Goal: Task Accomplishment & Management: Use online tool/utility

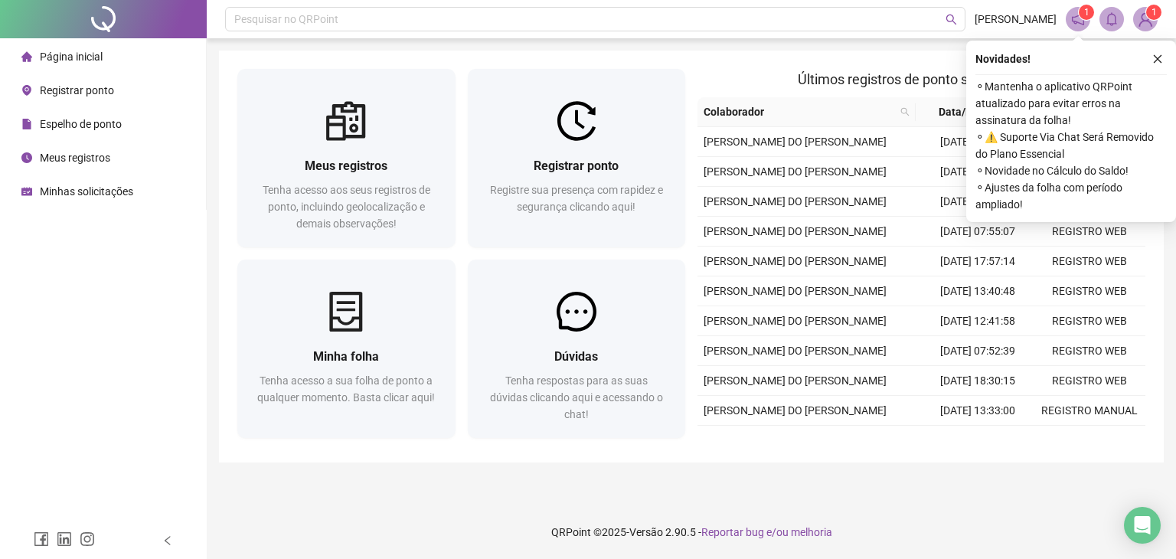
drag, startPoint x: 1155, startPoint y: 59, endPoint x: 1075, endPoint y: 72, distance: 80.7
click at [1156, 59] on icon "close" at bounding box center [1157, 59] width 11 height 11
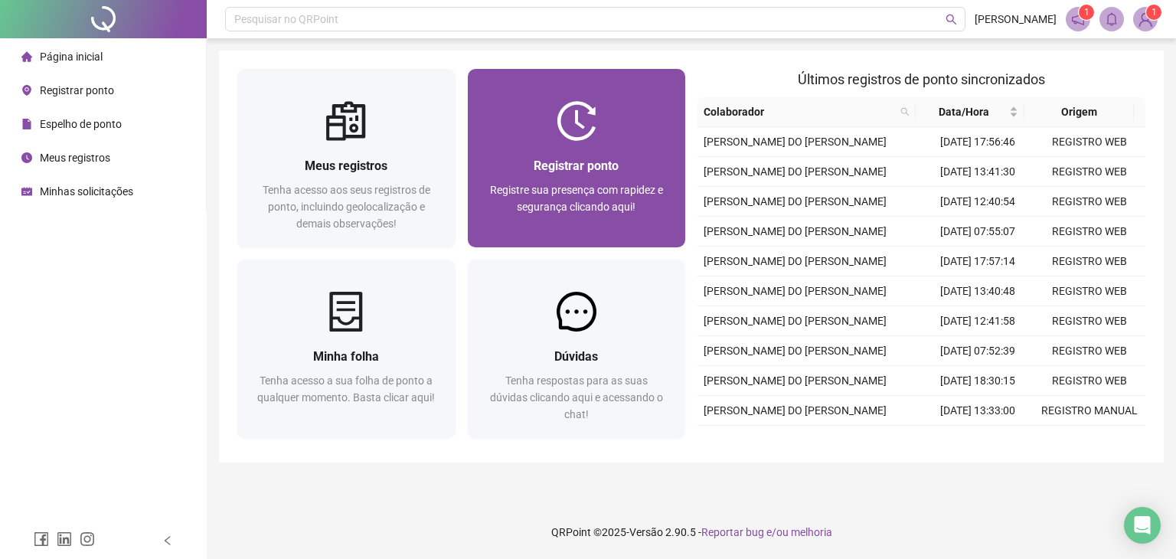
click at [556, 163] on span "Registrar ponto" at bounding box center [575, 165] width 85 height 15
click at [586, 90] on div "Registrar ponto Registre sua presença com rapidez e segurança clicando aqui!" at bounding box center [577, 158] width 218 height 178
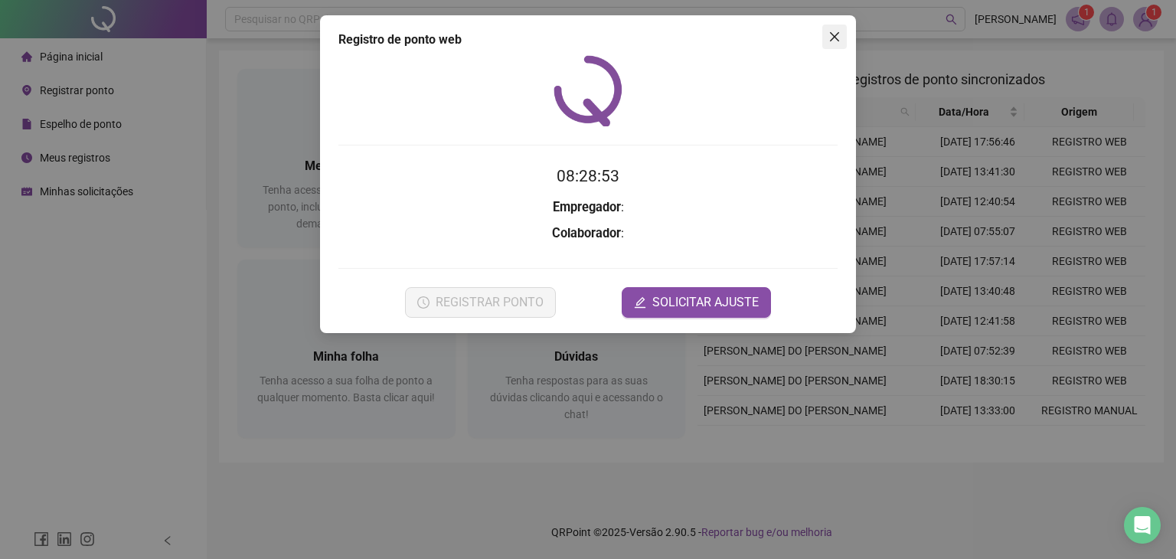
click at [825, 44] on button "Close" at bounding box center [834, 36] width 24 height 24
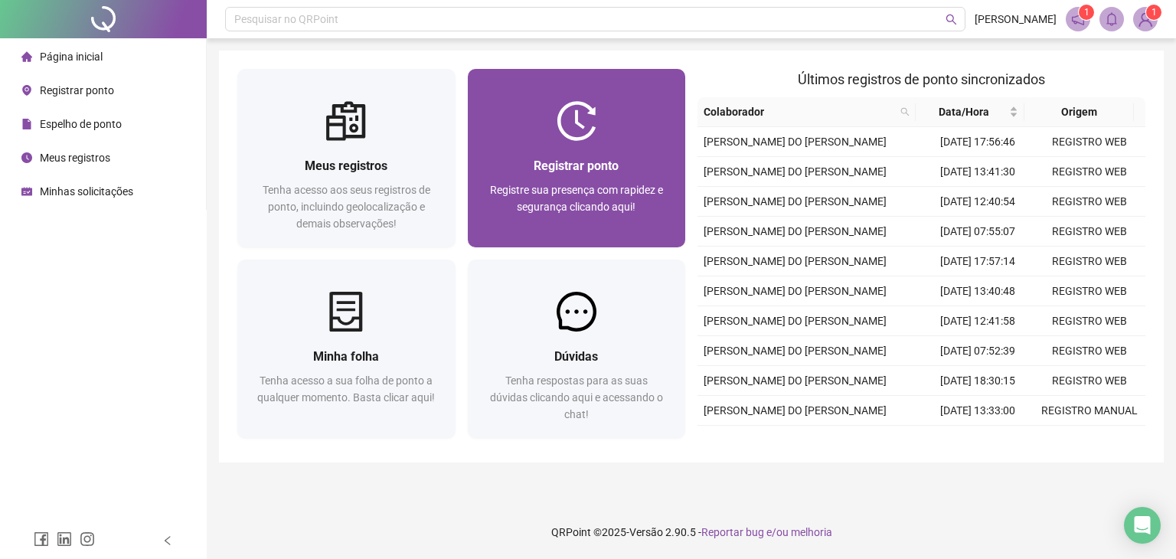
click at [571, 151] on div "Registrar ponto Registre sua presença com rapidez e segurança clicando aqui!" at bounding box center [577, 194] width 218 height 106
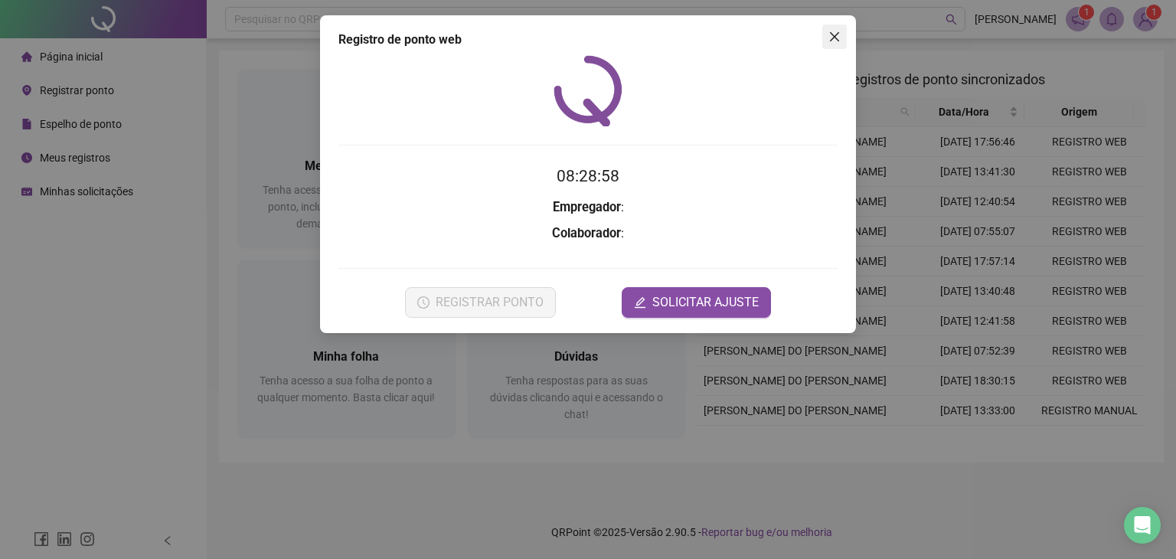
click at [824, 34] on span "Close" at bounding box center [834, 37] width 24 height 12
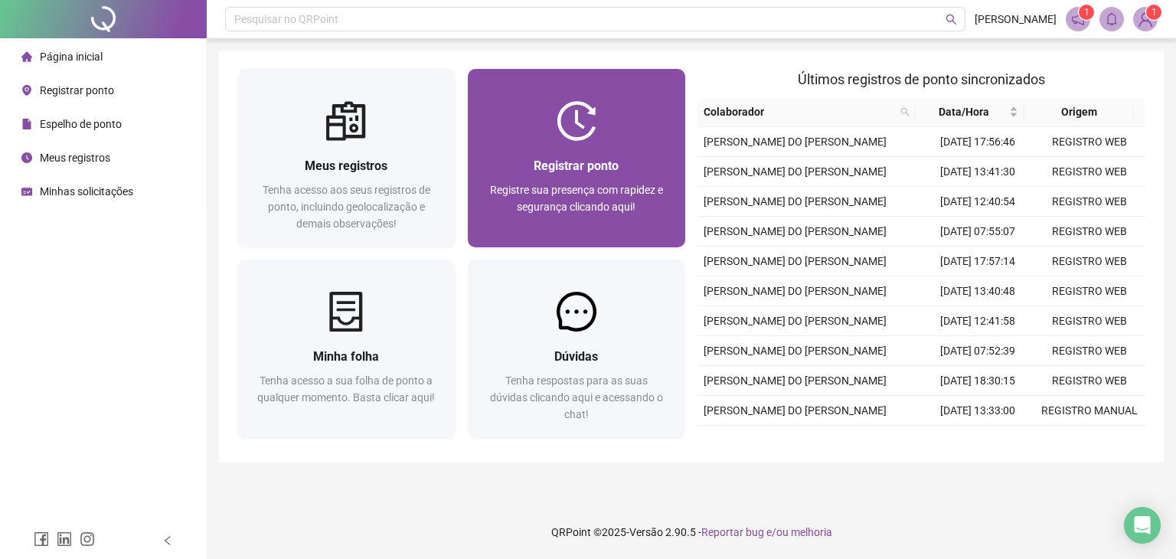
click at [619, 180] on div "Registrar ponto Registre sua presença com rapidez e segurança clicando aqui!" at bounding box center [576, 194] width 181 height 76
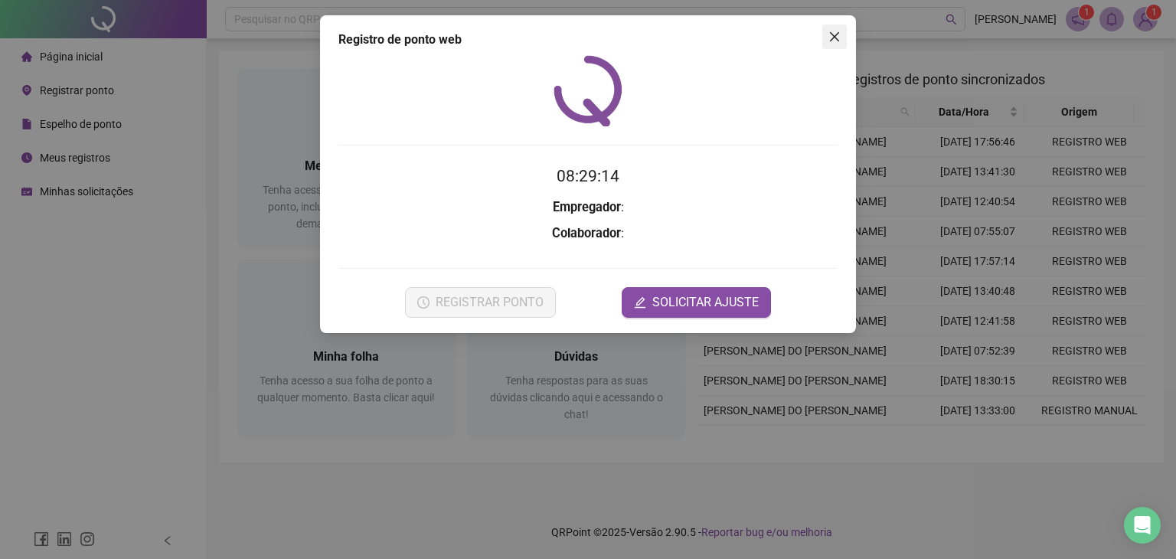
click at [833, 34] on icon "close" at bounding box center [834, 37] width 12 height 12
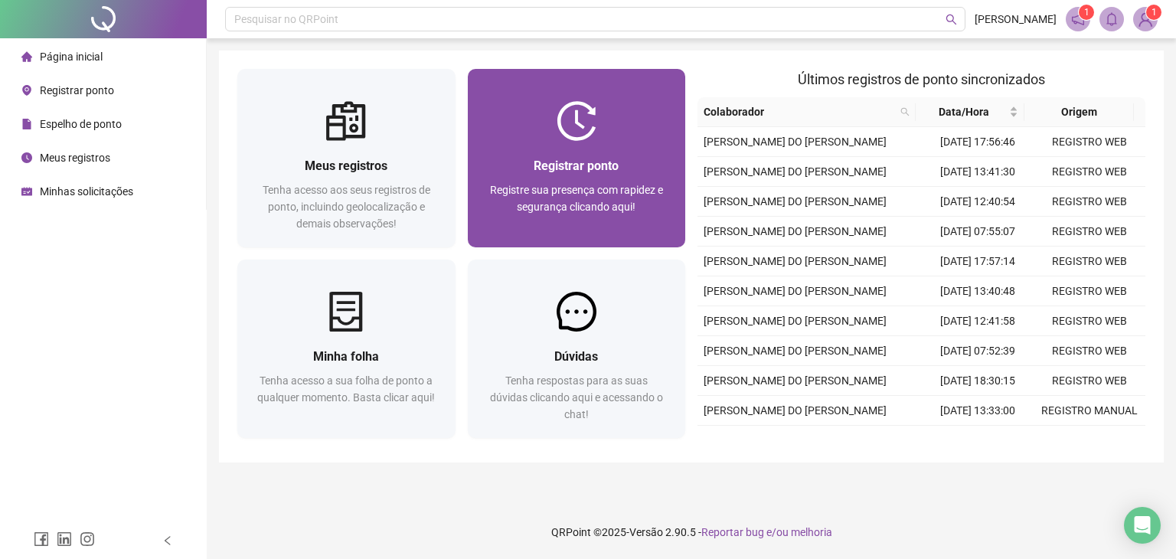
click at [606, 152] on div "Registrar ponto Registre sua presença com rapidez e segurança clicando aqui!" at bounding box center [577, 194] width 218 height 106
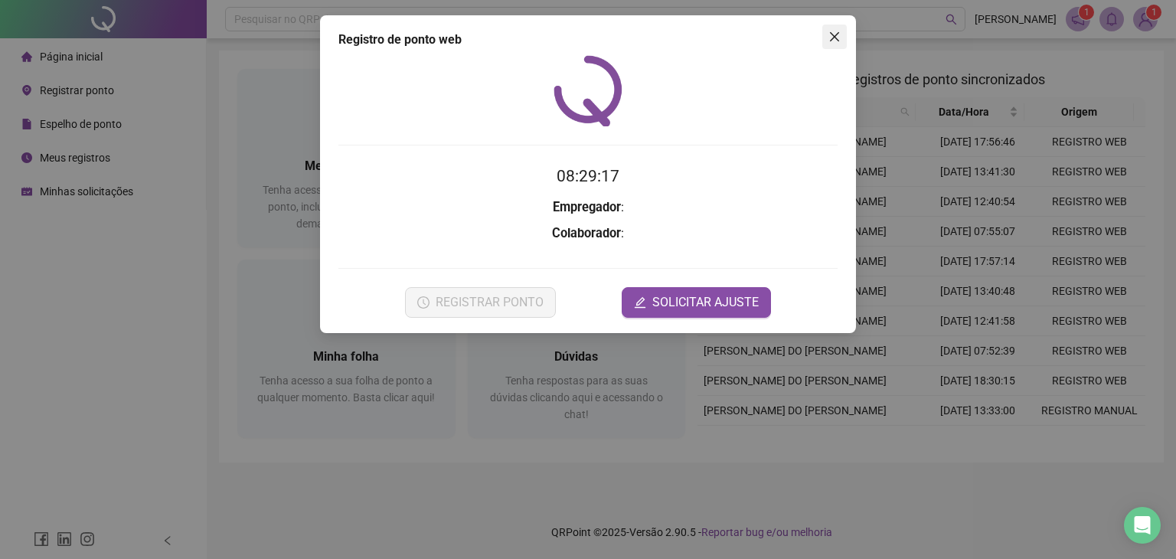
click at [844, 36] on span "Close" at bounding box center [834, 37] width 24 height 12
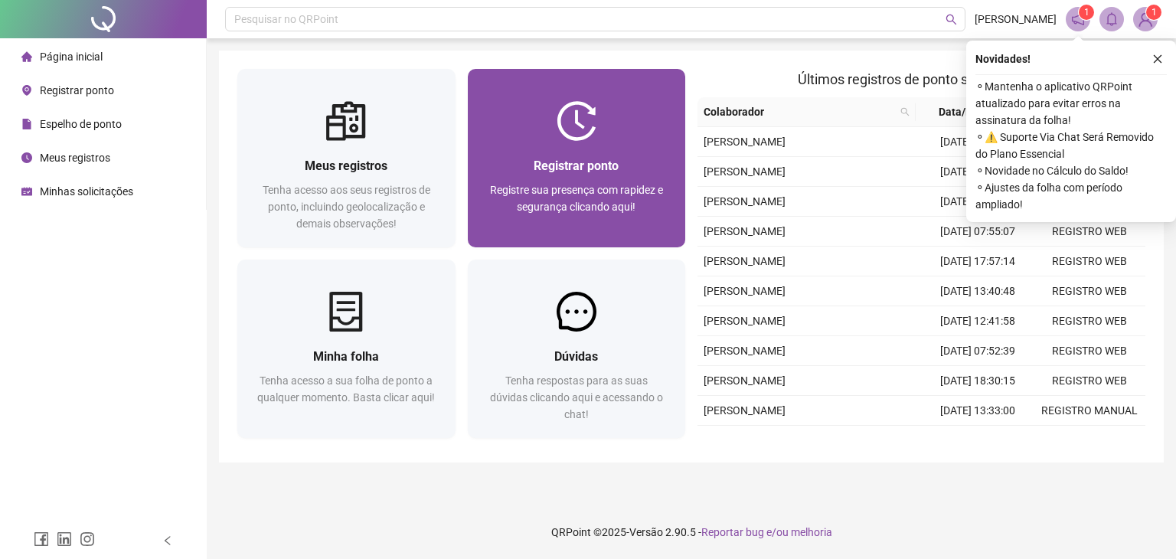
click at [499, 114] on div at bounding box center [577, 121] width 218 height 40
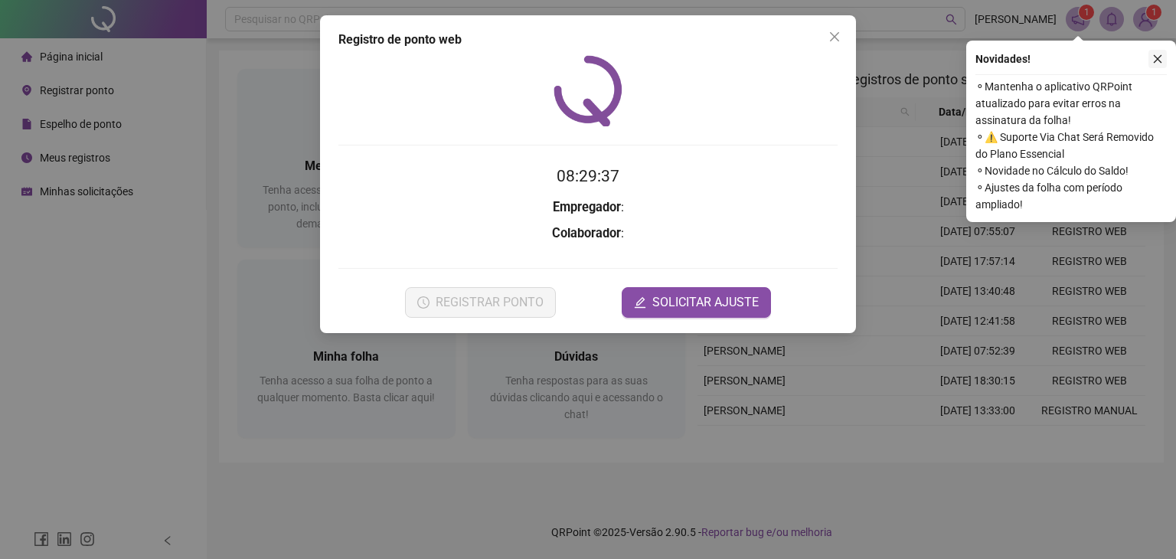
click at [1156, 55] on icon "close" at bounding box center [1157, 59] width 11 height 11
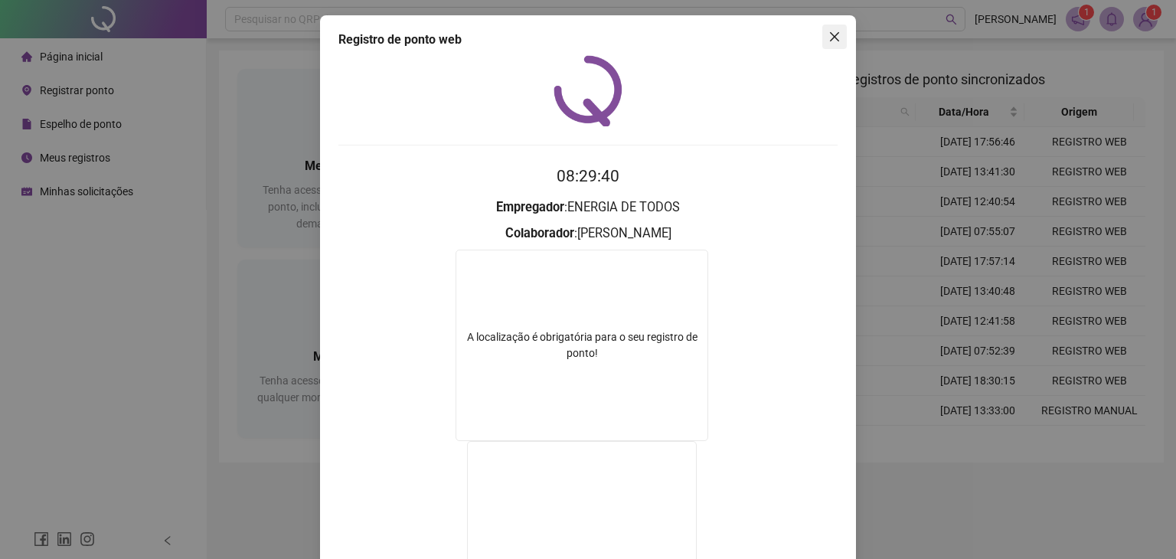
click at [830, 34] on icon "close" at bounding box center [834, 36] width 9 height 9
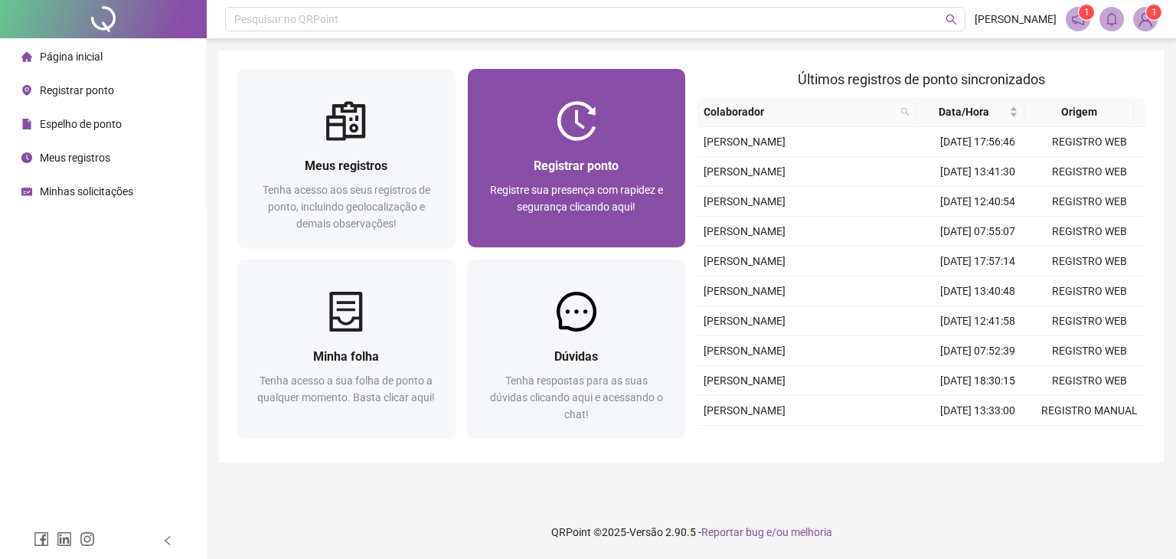
click at [527, 152] on div "Registrar ponto Registre sua presença com rapidez e segurança clicando aqui!" at bounding box center [577, 194] width 218 height 106
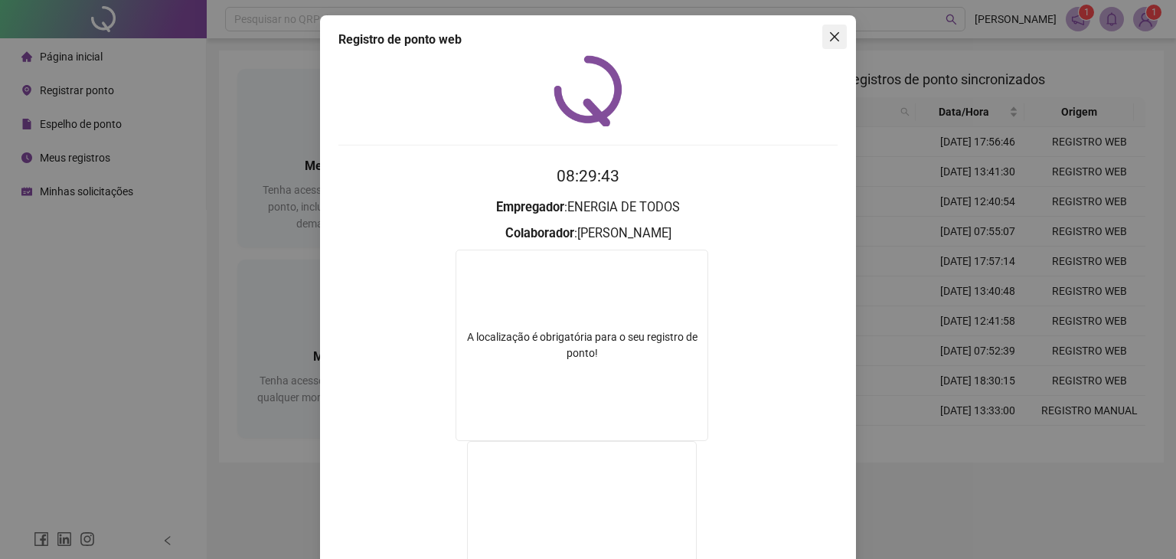
click at [829, 34] on icon "close" at bounding box center [834, 37] width 12 height 12
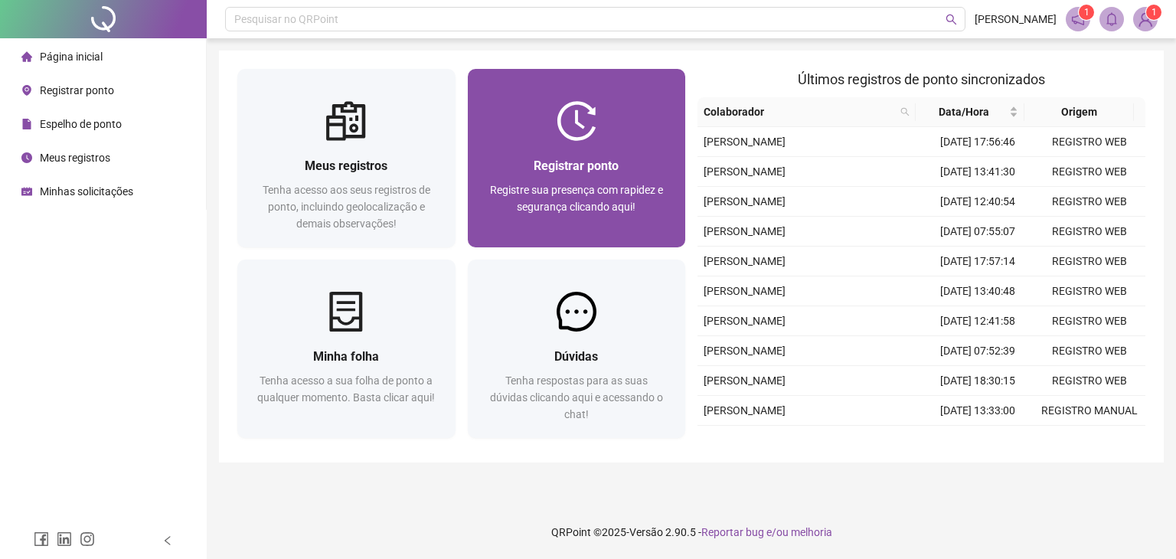
click at [594, 132] on img at bounding box center [576, 121] width 40 height 40
click at [550, 177] on div "Registrar ponto Registre sua presença com rapidez e segurança clicando aqui!" at bounding box center [576, 194] width 181 height 76
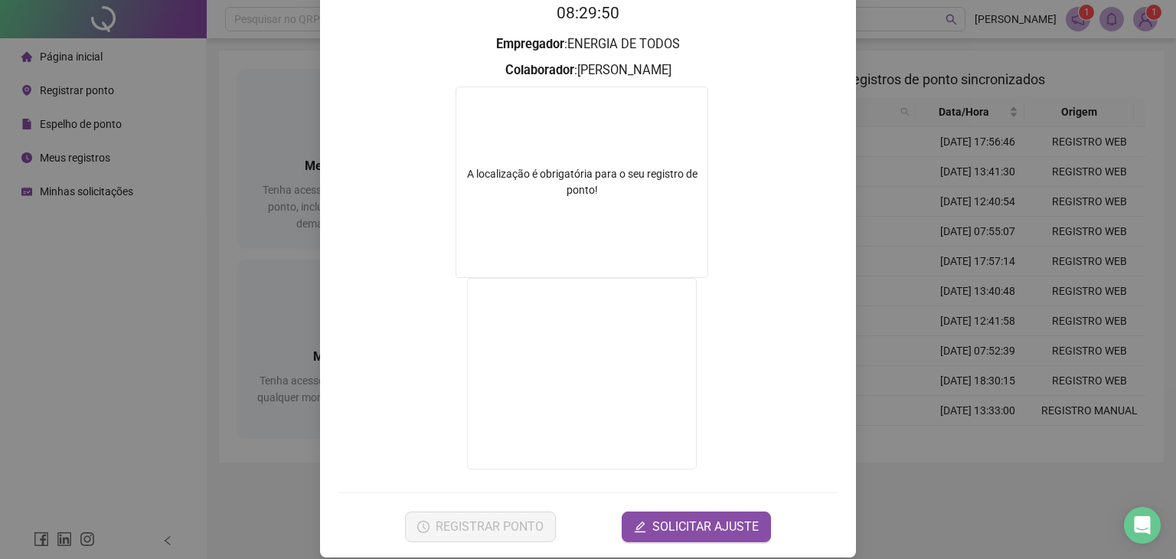
scroll to position [178, 0]
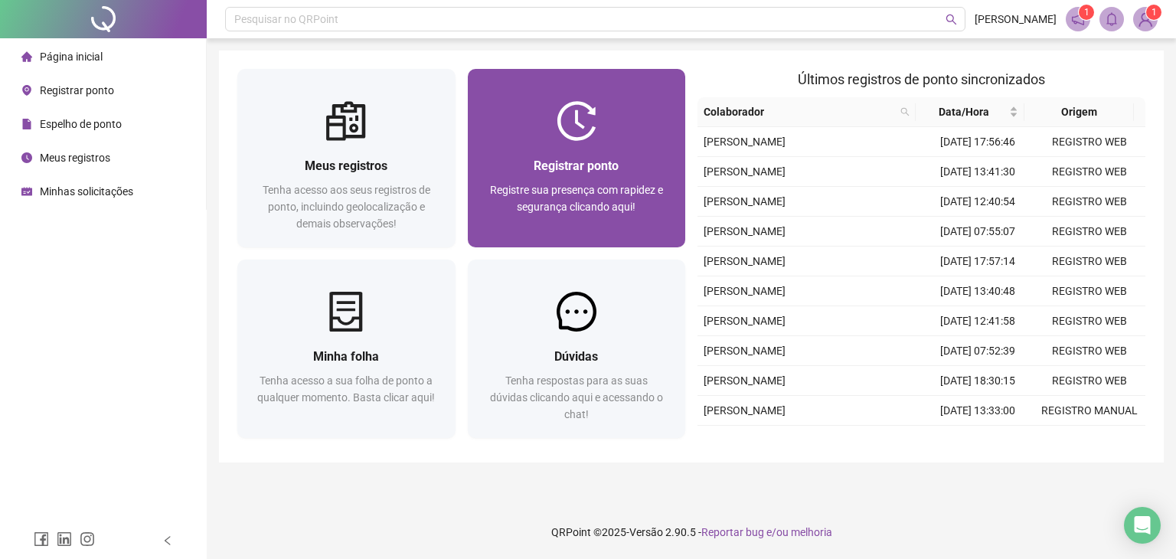
click at [594, 175] on div "Registrar ponto Registre sua presença com rapidez e segurança clicando aqui!" at bounding box center [576, 194] width 181 height 76
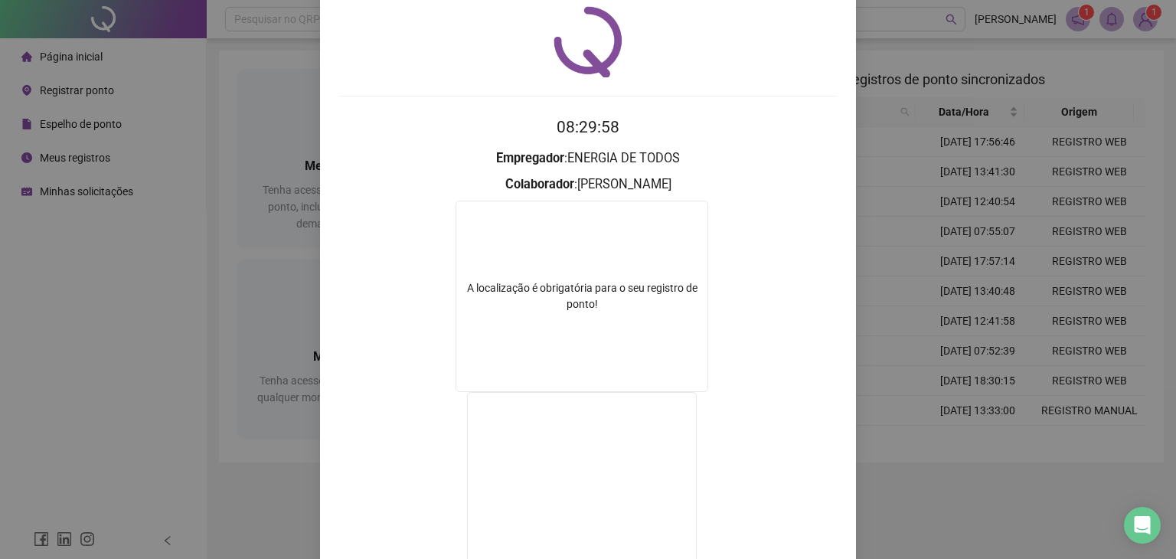
scroll to position [77, 0]
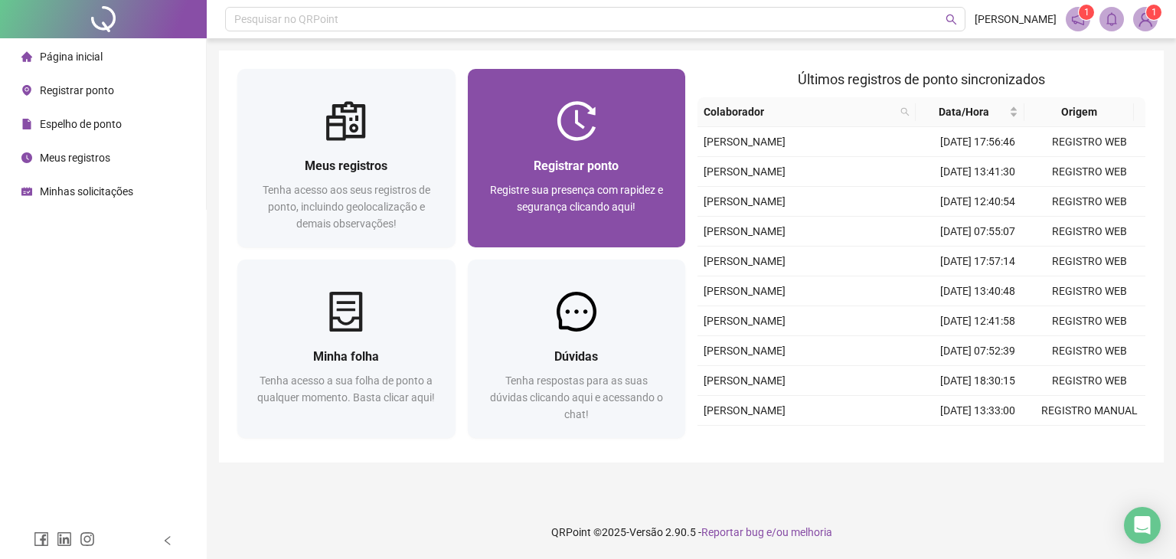
click at [560, 161] on span "Registrar ponto" at bounding box center [575, 165] width 85 height 15
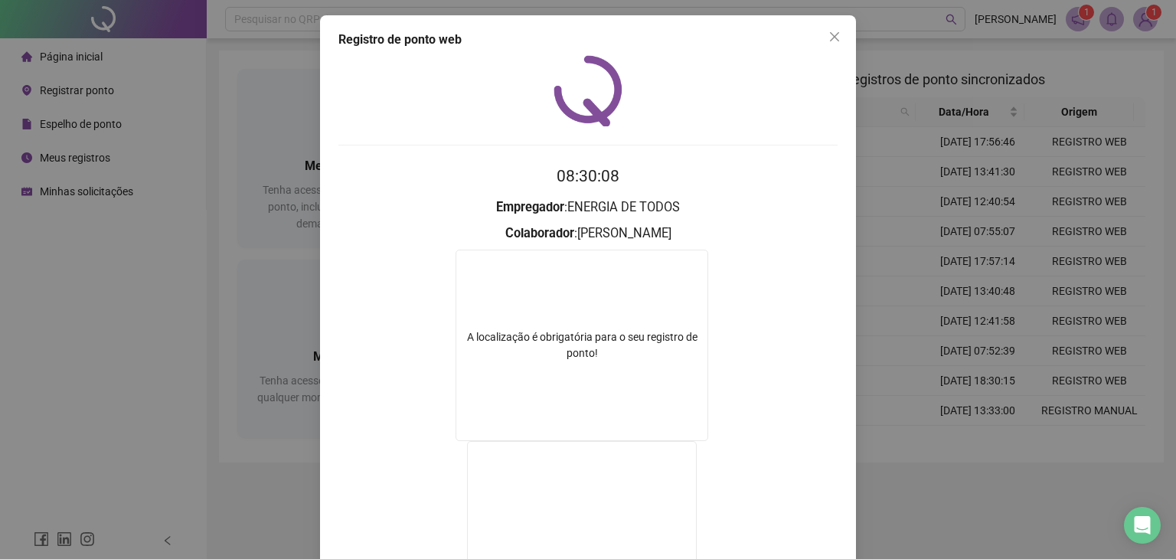
scroll to position [153, 0]
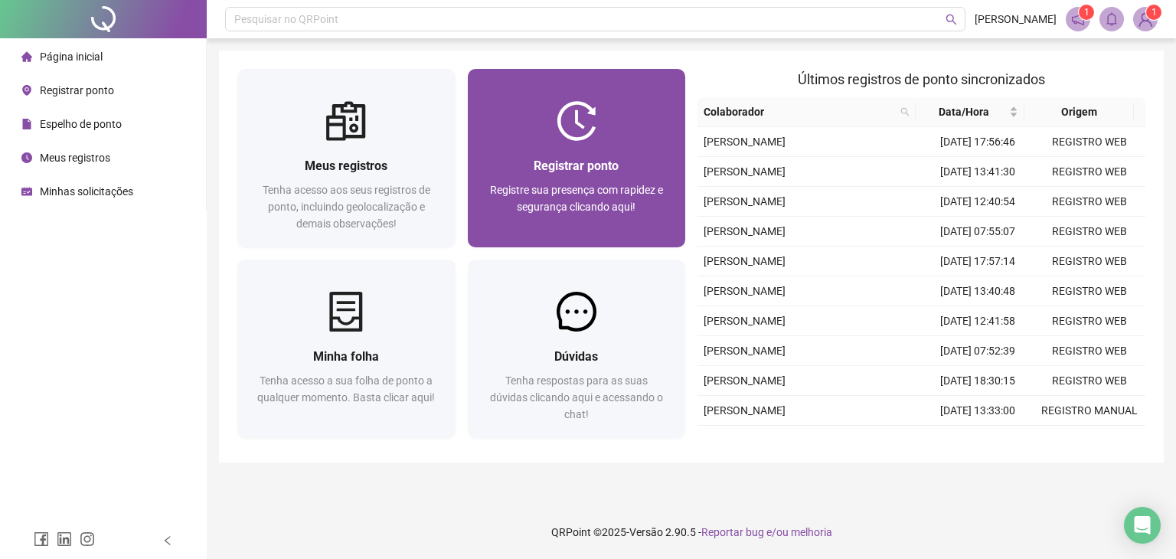
click at [620, 122] on div at bounding box center [577, 121] width 218 height 40
click at [642, 175] on div "Registrar ponto Registre sua presença com rapidez e segurança clicando aqui!" at bounding box center [576, 194] width 181 height 76
click at [629, 163] on div "Registrar ponto" at bounding box center [576, 165] width 181 height 19
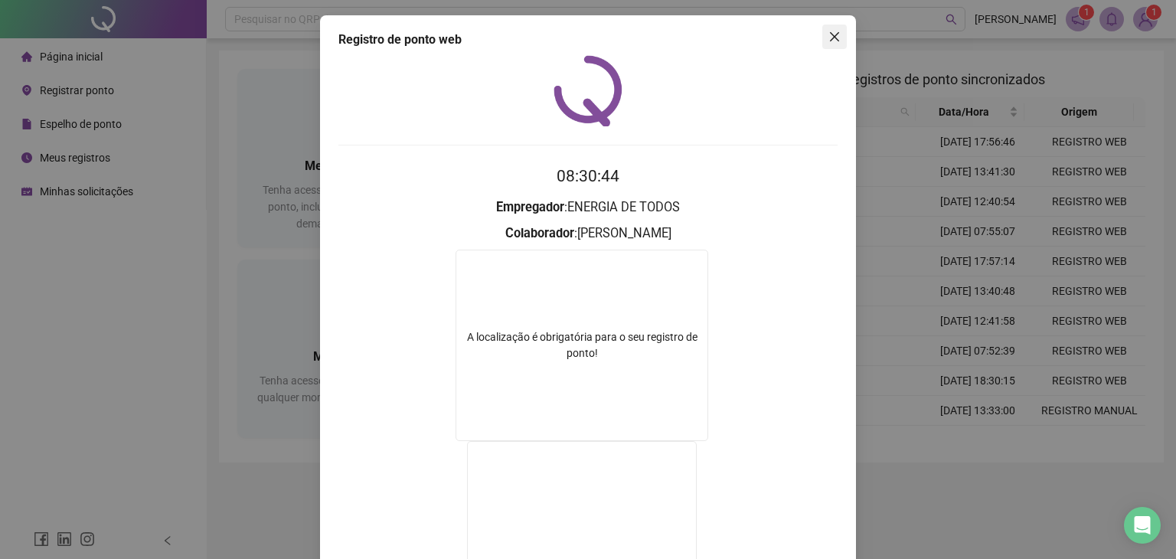
click at [831, 34] on icon "close" at bounding box center [834, 37] width 12 height 12
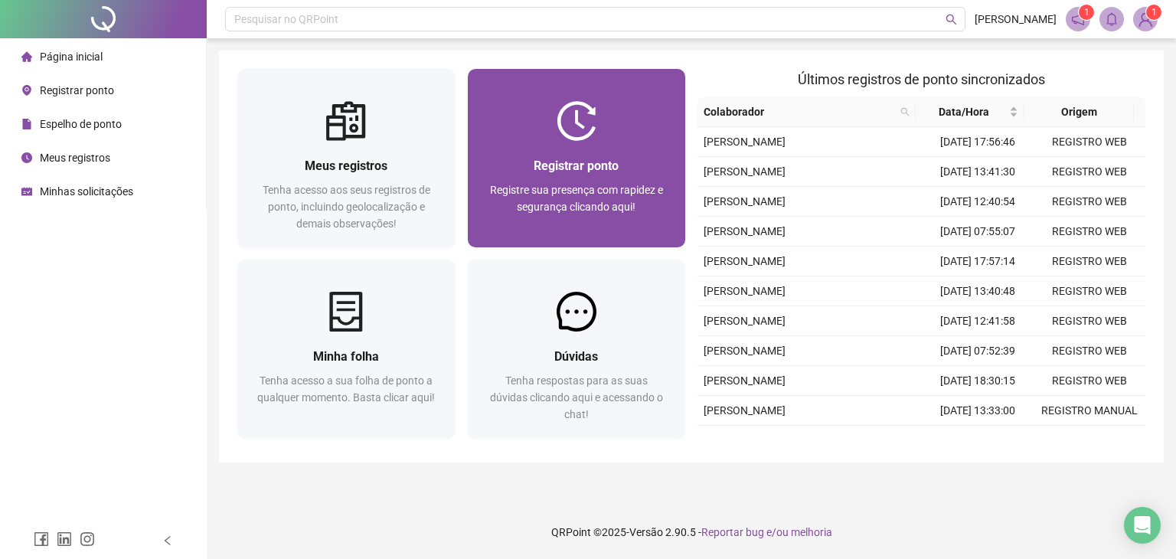
click at [534, 162] on span "Registrar ponto" at bounding box center [575, 165] width 85 height 15
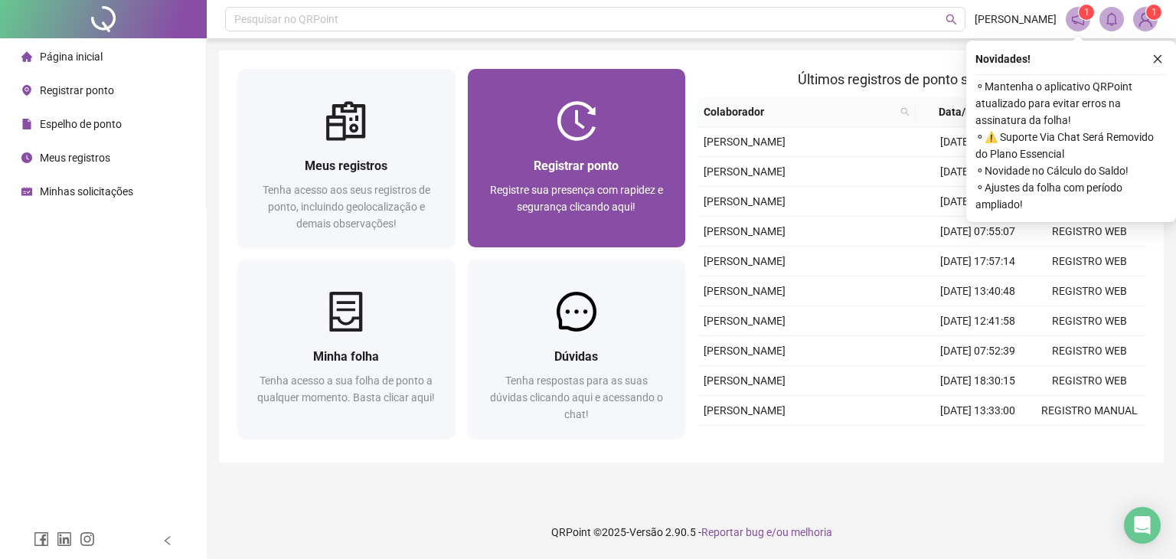
click at [584, 148] on div "Registrar ponto Registre sua presença com rapidez e segurança clicando aqui!" at bounding box center [577, 194] width 218 height 106
click at [662, 127] on div at bounding box center [577, 121] width 218 height 40
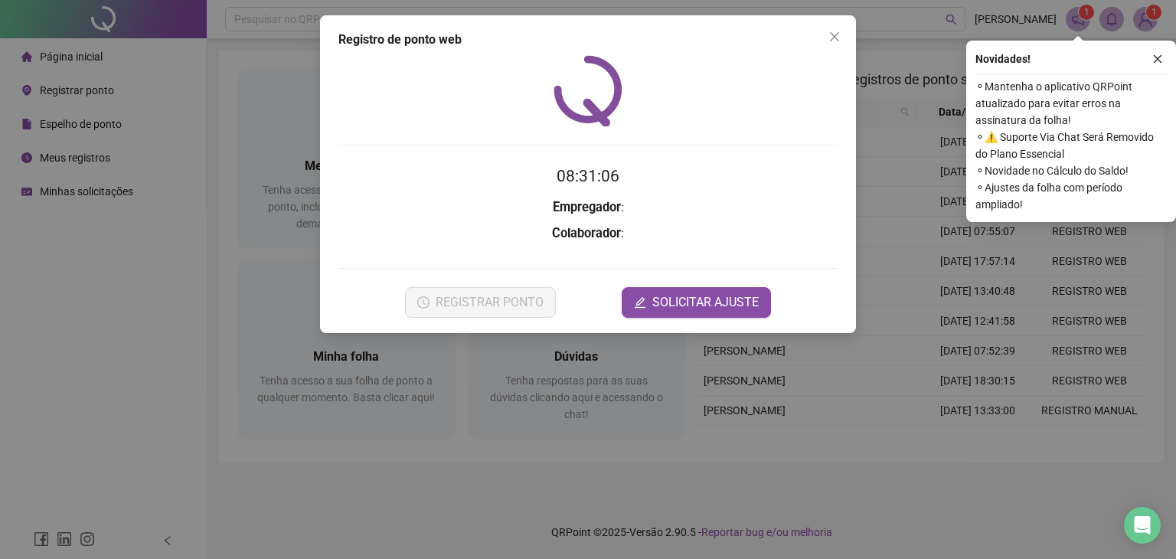
click at [1156, 57] on icon "close" at bounding box center [1157, 59] width 8 height 8
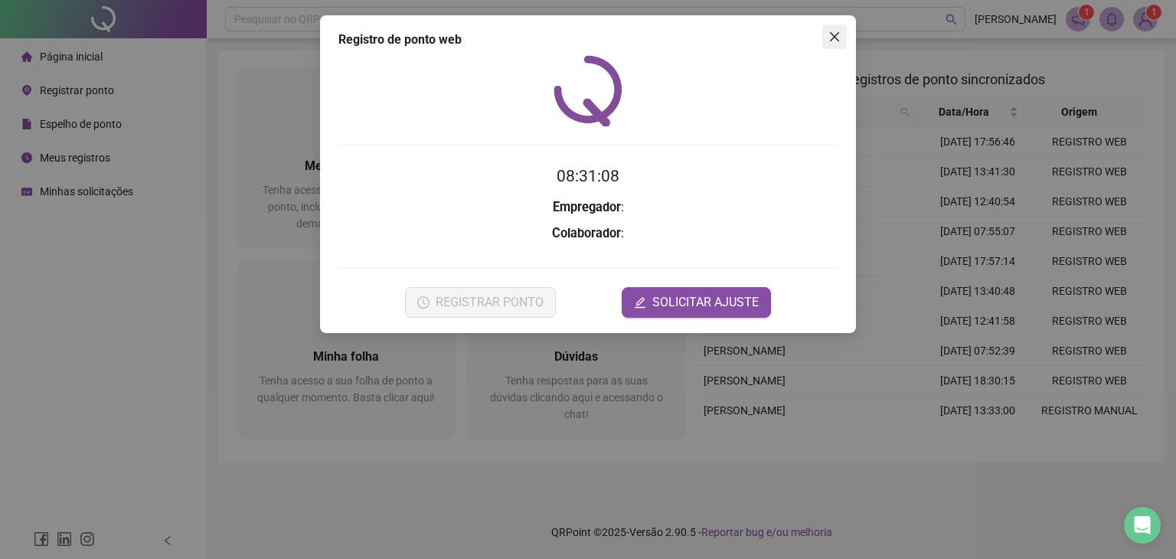
click at [835, 34] on icon "close" at bounding box center [834, 37] width 12 height 12
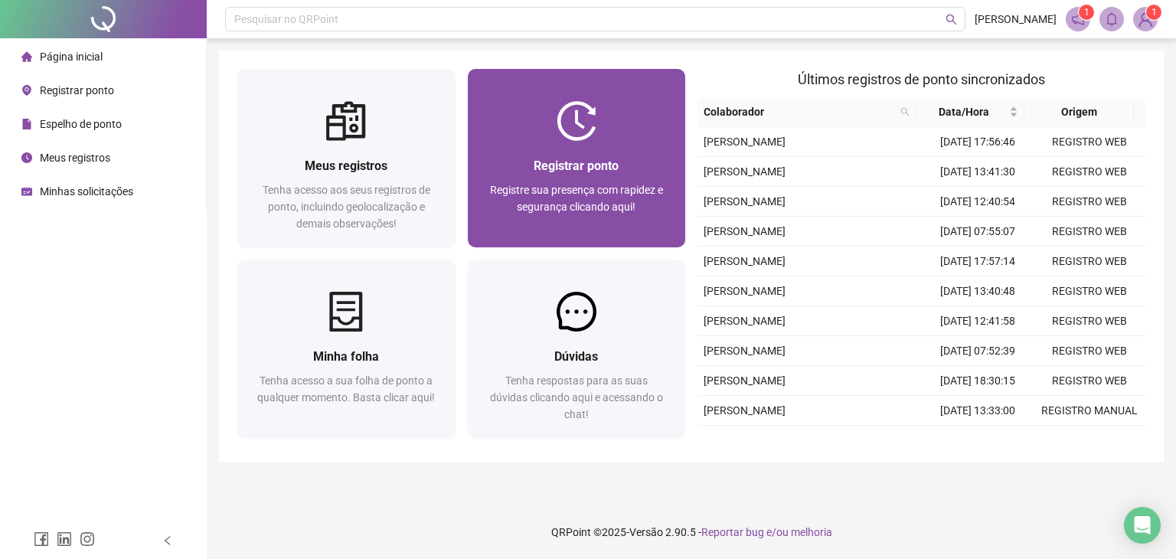
click at [573, 184] on span "Registre sua presença com rapidez e segurança clicando aqui!" at bounding box center [576, 198] width 173 height 29
click at [574, 156] on div "Registrar ponto" at bounding box center [576, 165] width 181 height 19
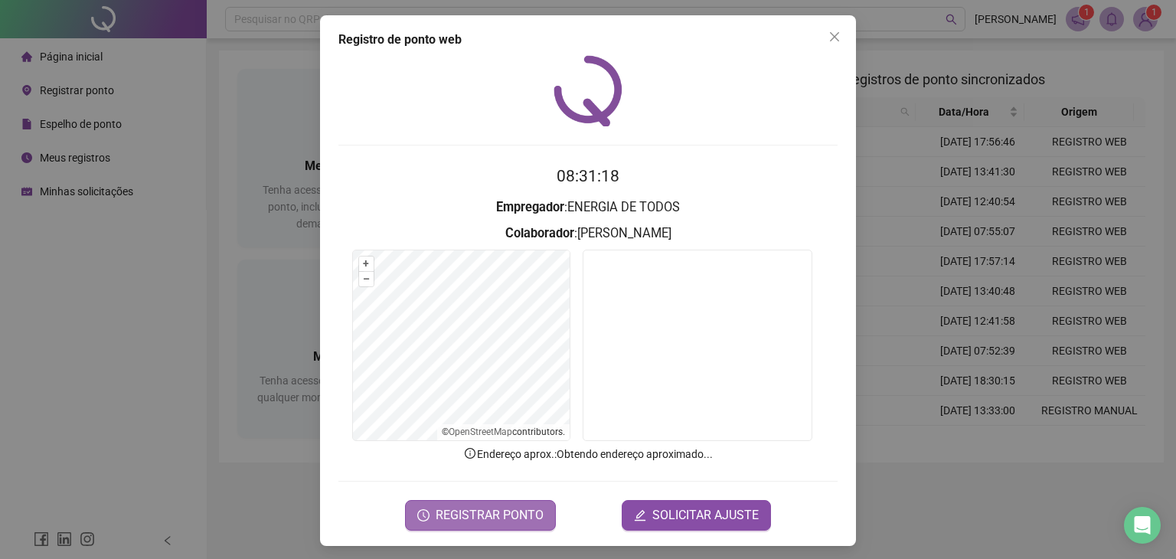
click at [518, 513] on span "REGISTRAR PONTO" at bounding box center [490, 515] width 108 height 18
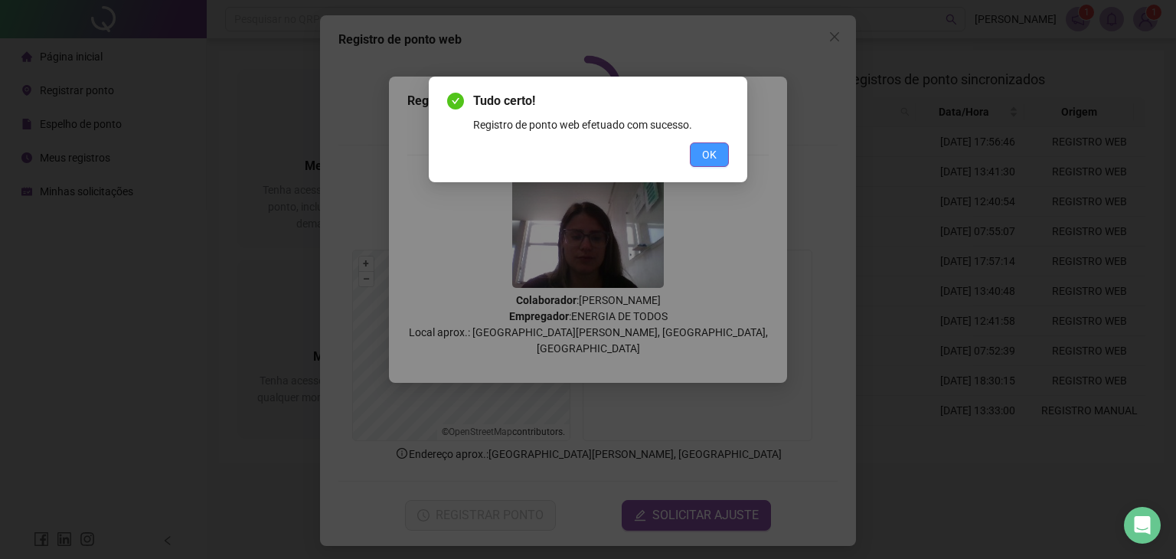
click at [711, 158] on span "OK" at bounding box center [709, 154] width 15 height 17
